Goal: Find specific page/section: Find specific page/section

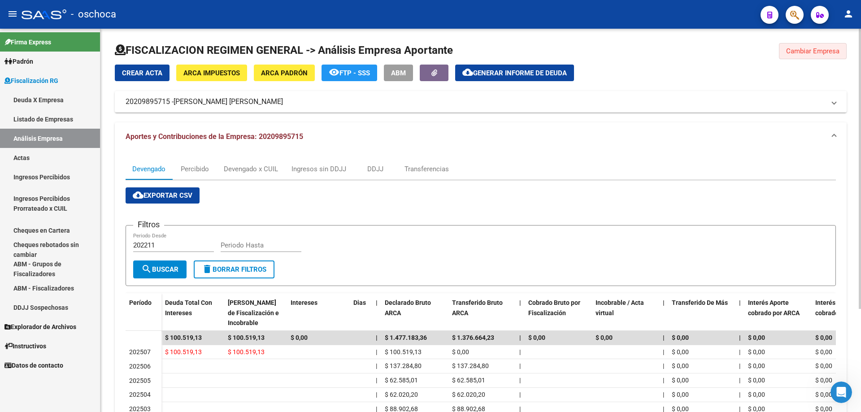
click at [805, 47] on button "Cambiar Empresa" at bounding box center [813, 51] width 68 height 16
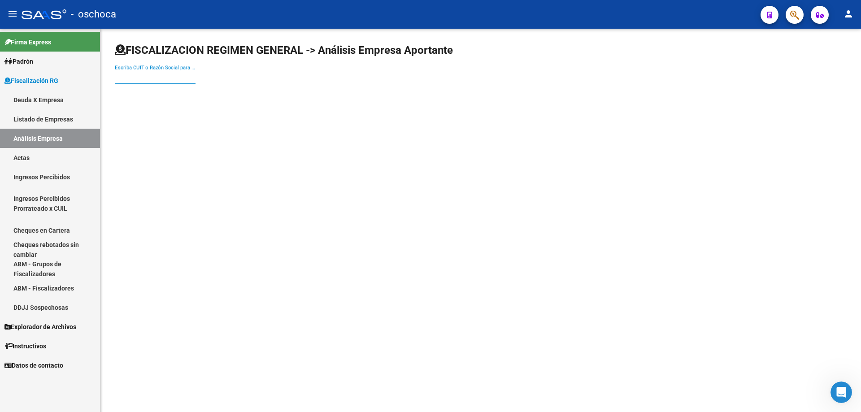
click at [124, 74] on input "Escriba CUIT o Razón Social para buscar" at bounding box center [155, 77] width 81 height 8
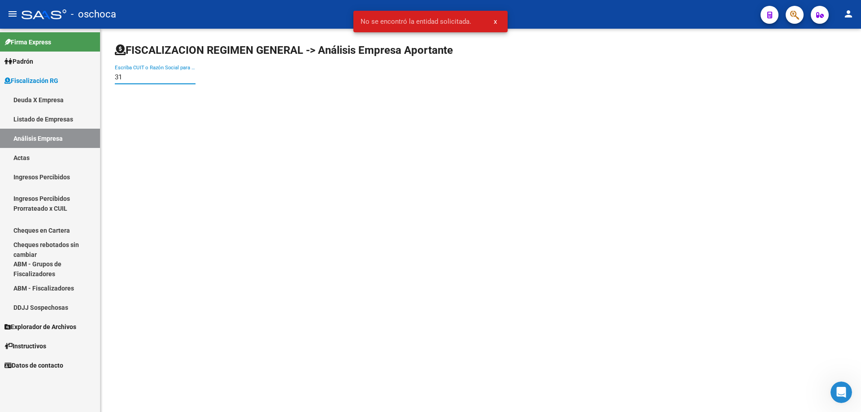
type input "3"
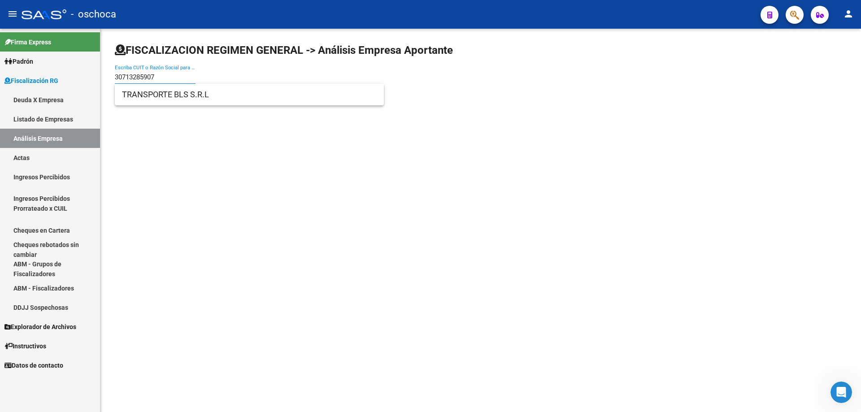
type input "30713285907"
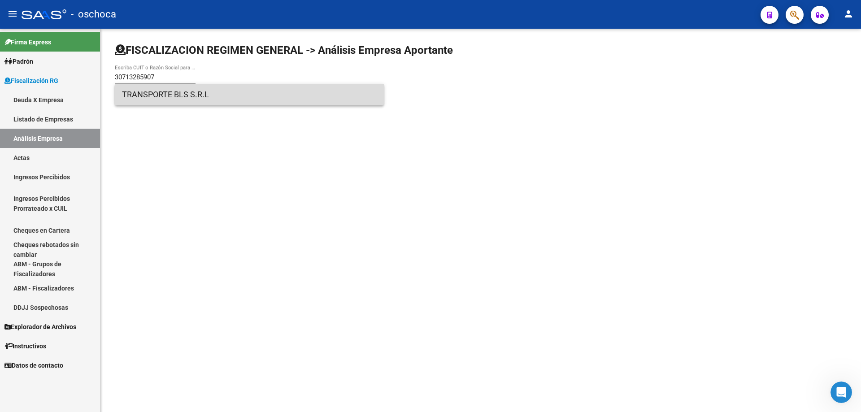
click at [155, 98] on span "TRANSPORTE BLS S.R.L" at bounding box center [249, 95] width 255 height 22
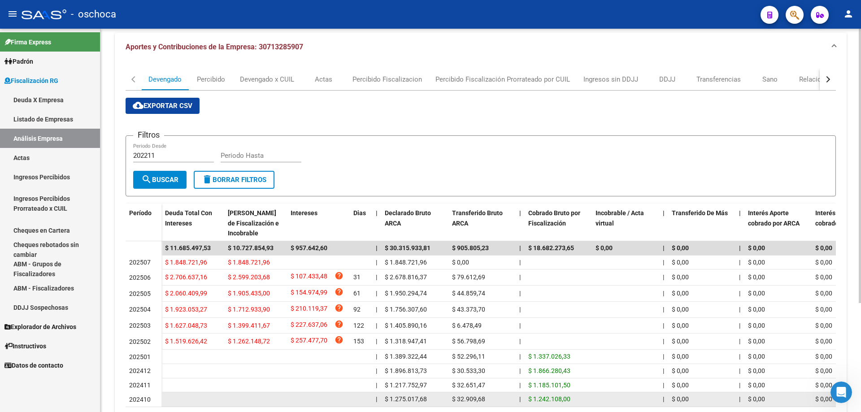
scroll to position [134, 0]
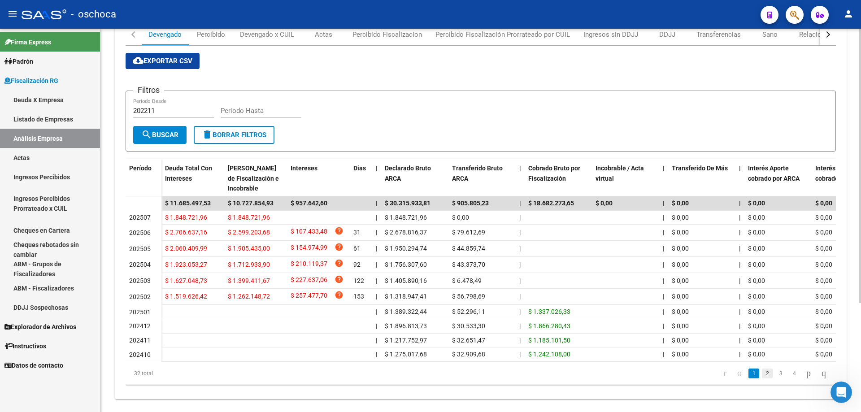
click at [762, 378] on link "2" at bounding box center [767, 373] width 11 height 10
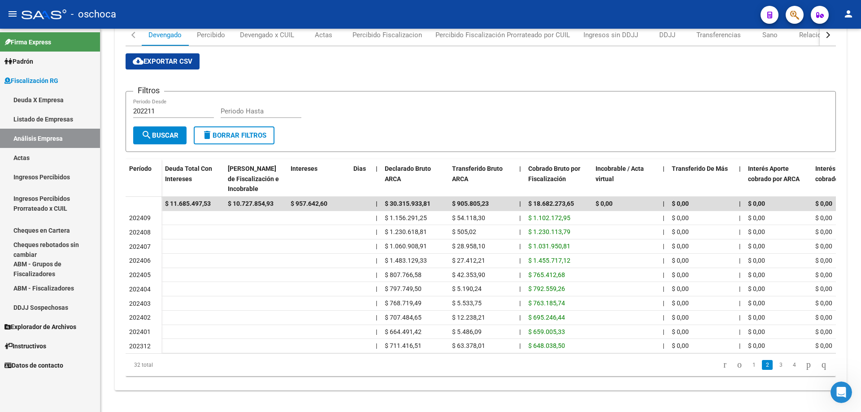
click at [775, 370] on link "3" at bounding box center [780, 365] width 11 height 10
click at [789, 370] on link "4" at bounding box center [793, 365] width 11 height 10
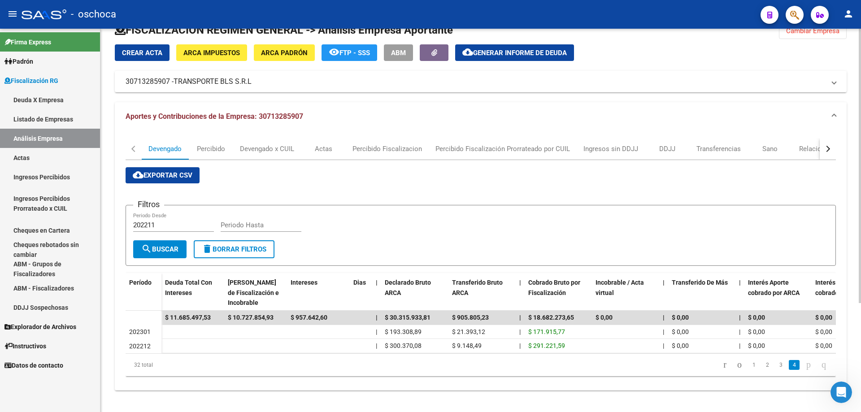
scroll to position [27, 0]
click at [748, 367] on link "1" at bounding box center [753, 365] width 11 height 10
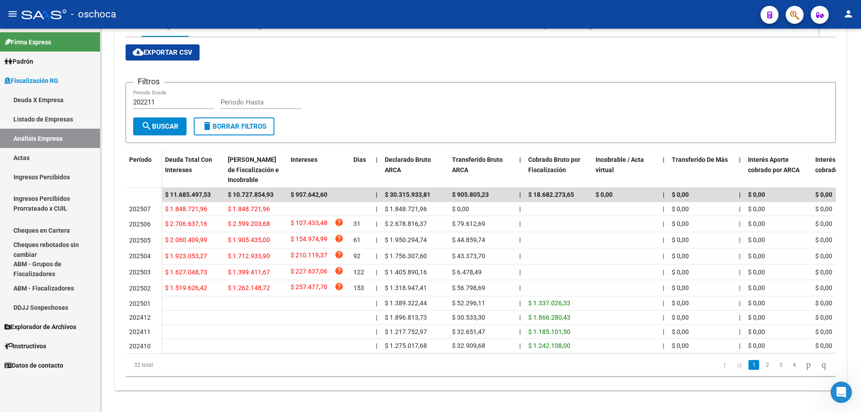
scroll to position [17, 0]
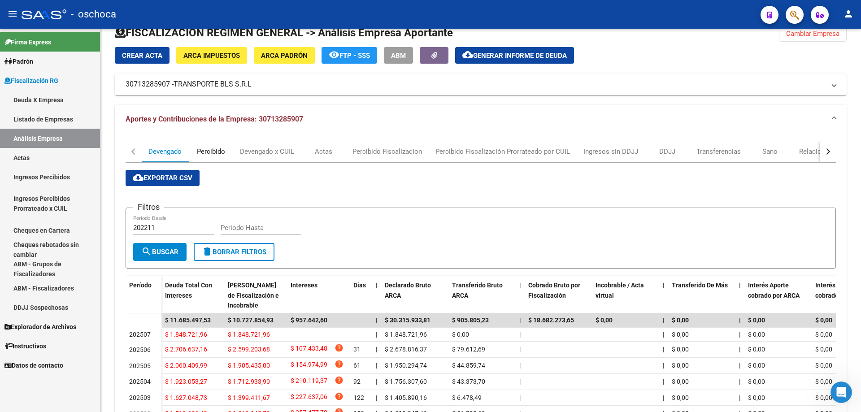
click at [206, 151] on div "Percibido" at bounding box center [211, 152] width 28 height 10
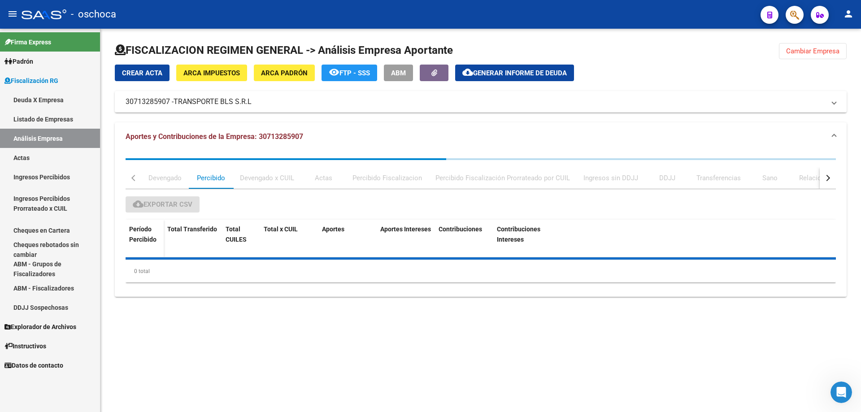
scroll to position [0, 0]
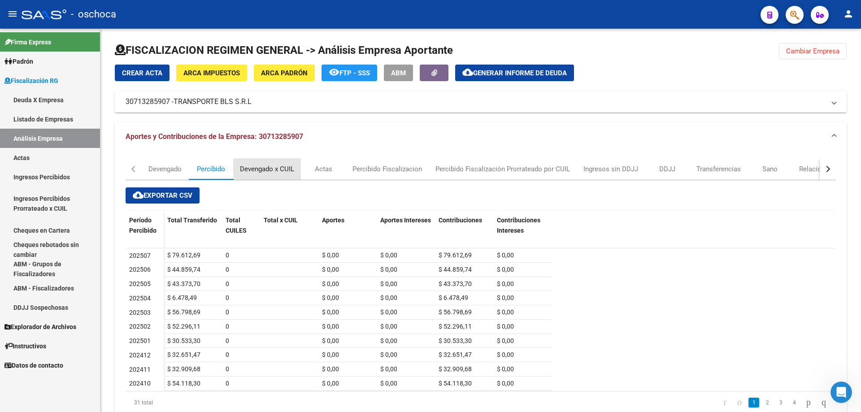
click at [267, 169] on div "Devengado x CUIL" at bounding box center [267, 169] width 54 height 10
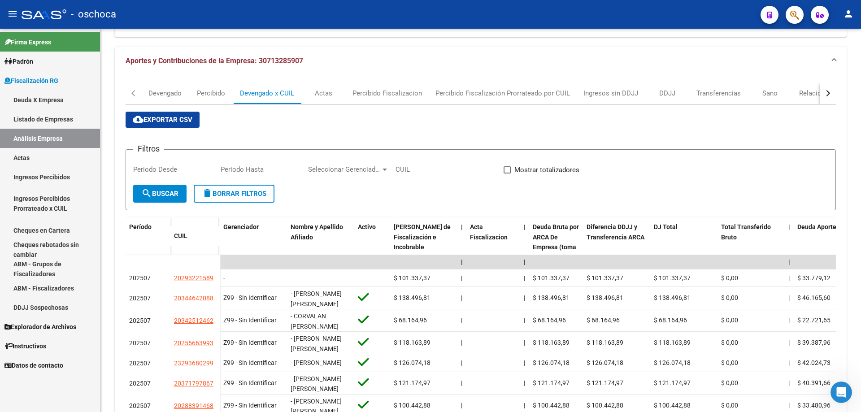
scroll to position [210, 0]
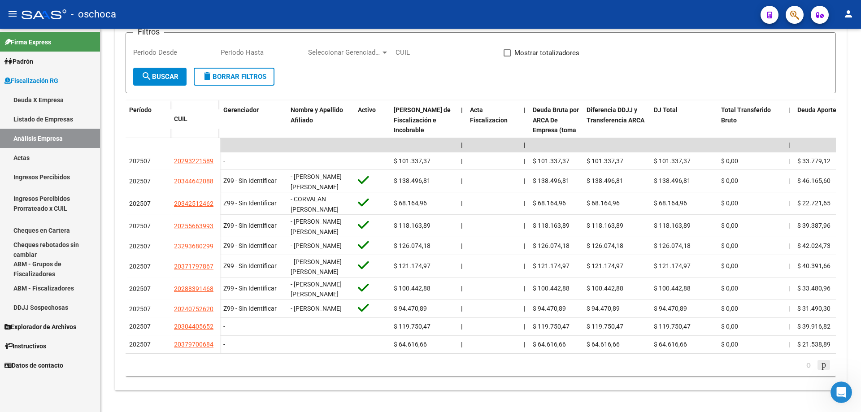
click at [823, 365] on icon "go to next page" at bounding box center [823, 364] width 7 height 11
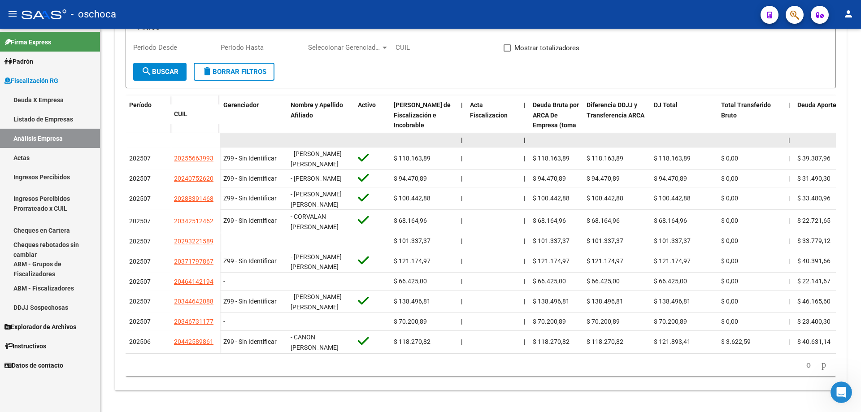
scroll to position [76, 0]
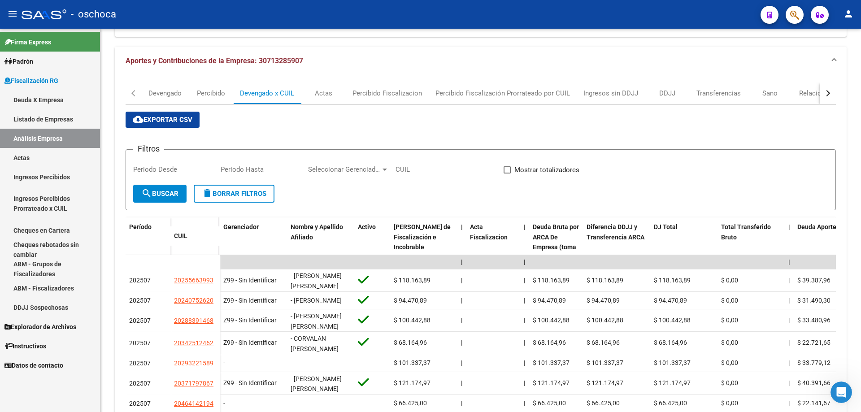
click at [53, 139] on link "Análisis Empresa" at bounding box center [50, 138] width 100 height 19
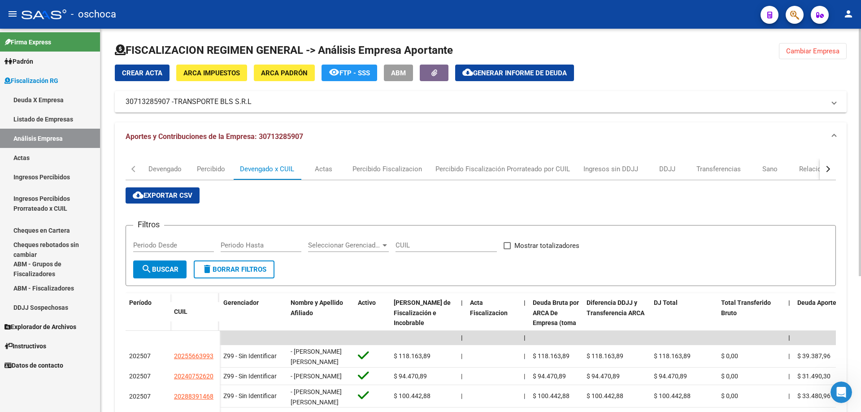
click at [827, 48] on span "Cambiar Empresa" at bounding box center [812, 51] width 53 height 8
